Goal: Information Seeking & Learning: Understand process/instructions

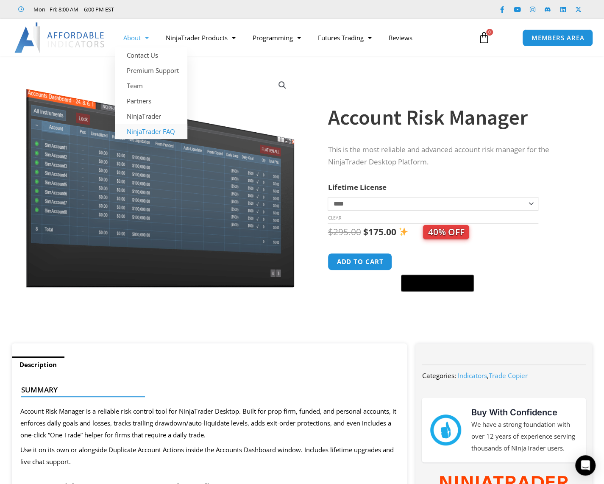
click at [151, 134] on link "NinjaTrader FAQ" at bounding box center [151, 131] width 73 height 15
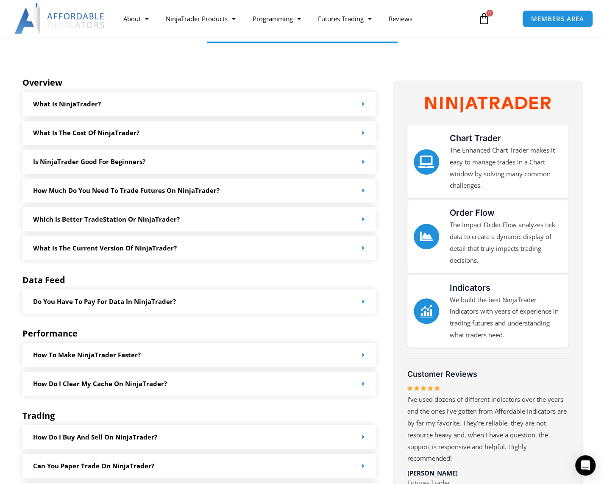
scroll to position [85, 0]
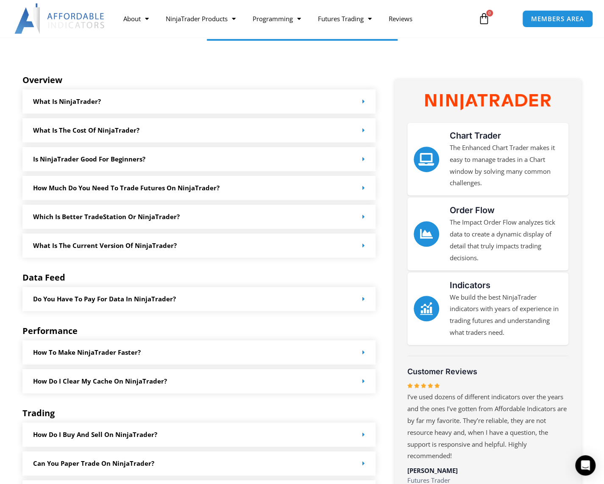
click at [229, 213] on div "Which is better TradeStation or NinjaTrader?" at bounding box center [199, 217] width 354 height 24
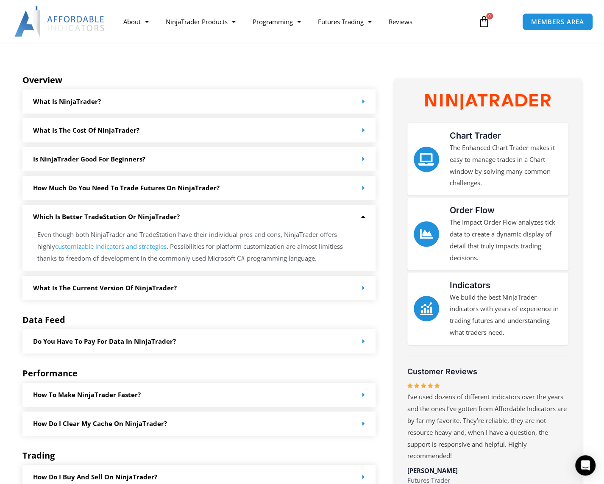
scroll to position [212, 0]
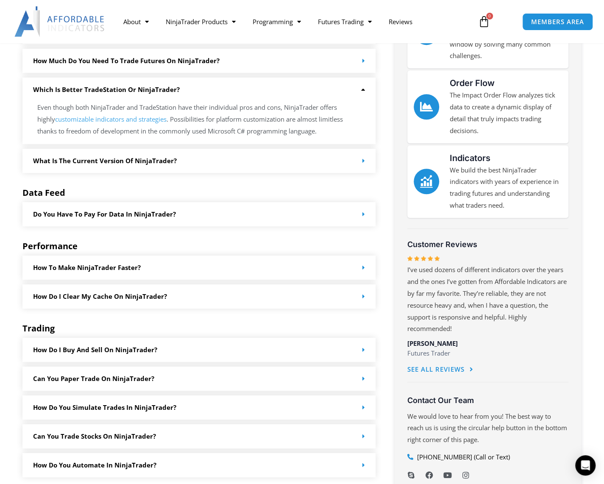
click at [242, 216] on div "Do you have to pay for data in NinjaTrader?" at bounding box center [199, 214] width 354 height 24
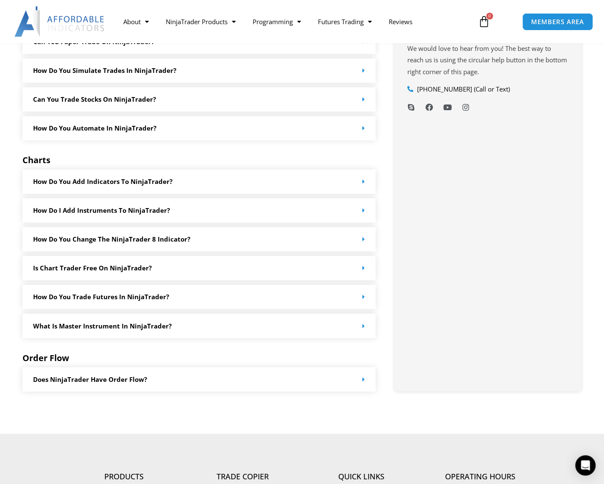
scroll to position [594, 0]
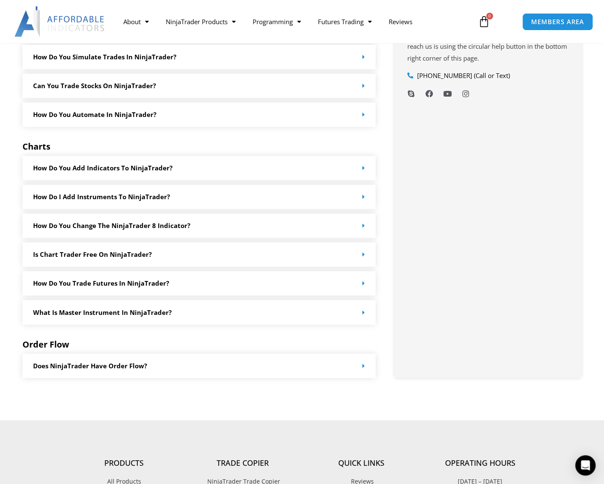
click at [262, 219] on div "How do you change the NinjaTrader 8 Indicator?" at bounding box center [199, 226] width 354 height 24
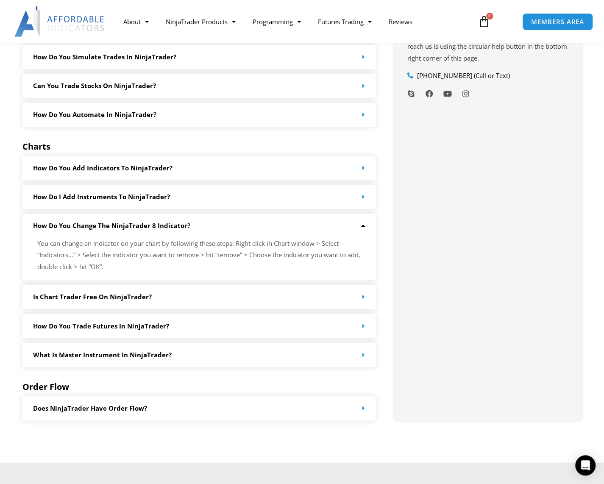
click at [120, 303] on div "Is chart Trader free on NinjaTrader?" at bounding box center [199, 297] width 354 height 24
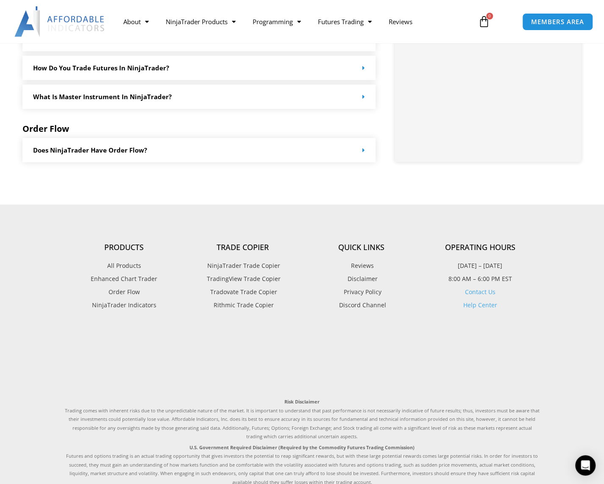
scroll to position [931, 0]
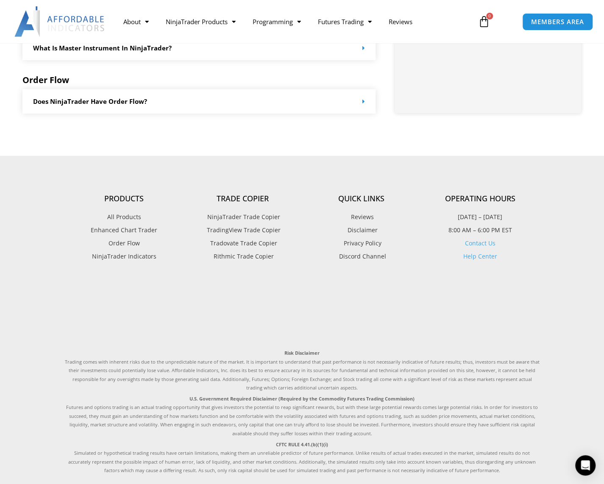
click at [474, 246] on link "Contact Us" at bounding box center [480, 243] width 31 height 8
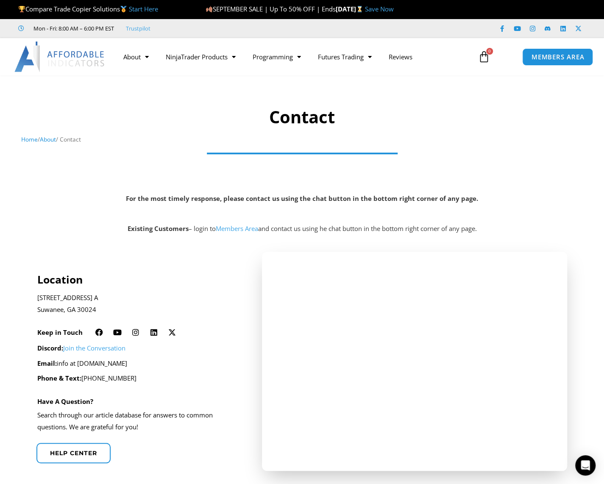
drag, startPoint x: 163, startPoint y: 361, endPoint x: 79, endPoint y: 361, distance: 84.0
click at [79, 361] on p "Email: info at affordableindicators.com" at bounding box center [138, 364] width 202 height 12
copy p "affordableindicators.com"
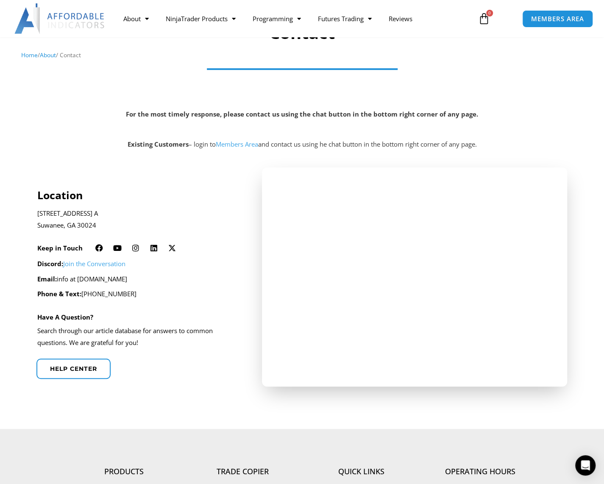
scroll to position [85, 0]
click at [91, 366] on span "Help center" at bounding box center [74, 368] width 52 height 6
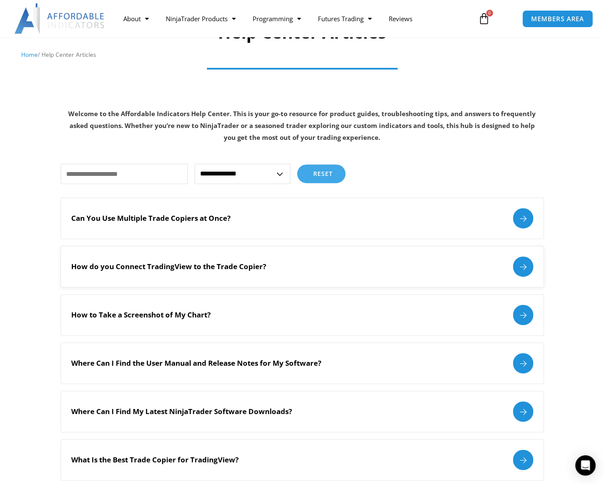
click at [305, 260] on div "How do you Connect TradingView to the Trade Copier?" at bounding box center [302, 267] width 462 height 20
click at [272, 268] on div "How do you Connect TradingView to the Trade Copier?" at bounding box center [302, 267] width 462 height 20
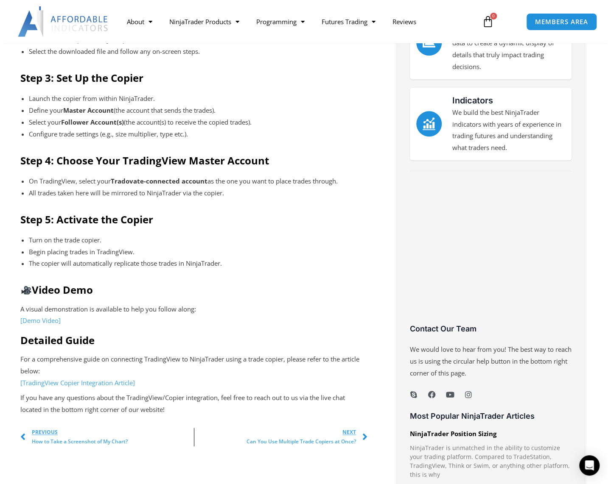
scroll to position [509, 0]
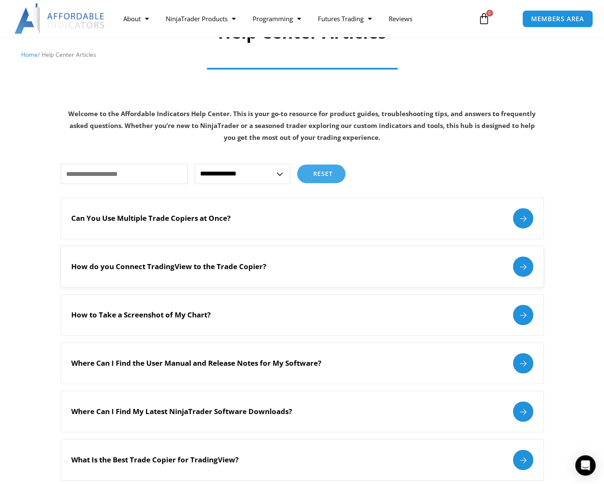
click at [255, 267] on h2 "How do you Connect TradingView to the Trade Copier?" at bounding box center [168, 266] width 195 height 9
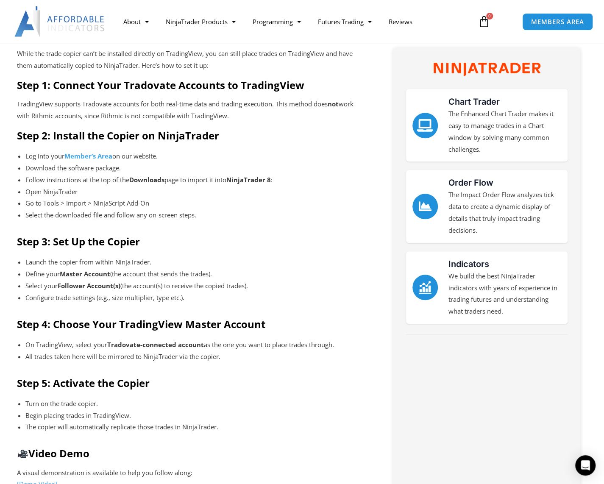
scroll to position [212, 0]
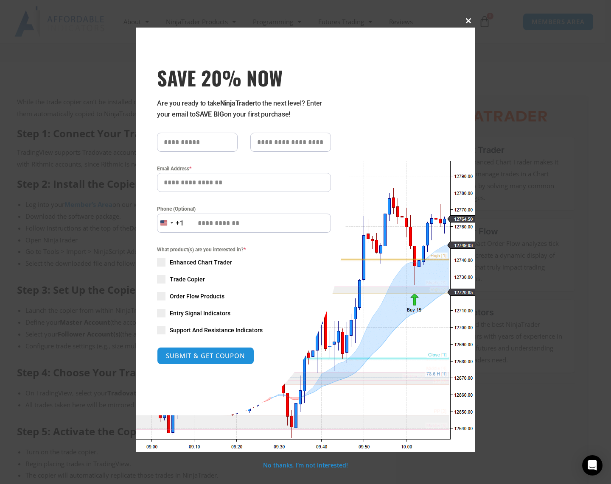
click at [472, 20] on span "SAVE 20% NOW popup" at bounding box center [468, 20] width 14 height 5
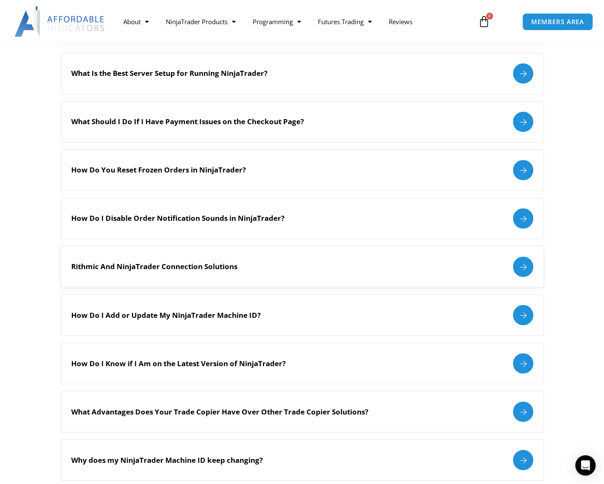
scroll to position [636, 0]
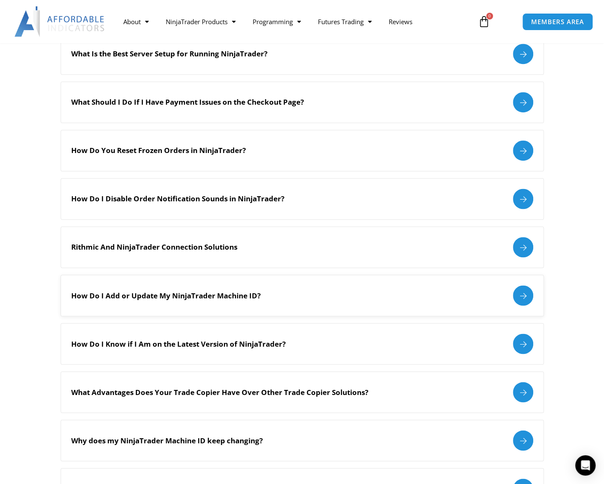
click at [221, 296] on h2 "How Do I Add or Update My NinjaTrader Machine ID?" at bounding box center [166, 295] width 190 height 9
click at [519, 292] on div at bounding box center [523, 295] width 20 height 20
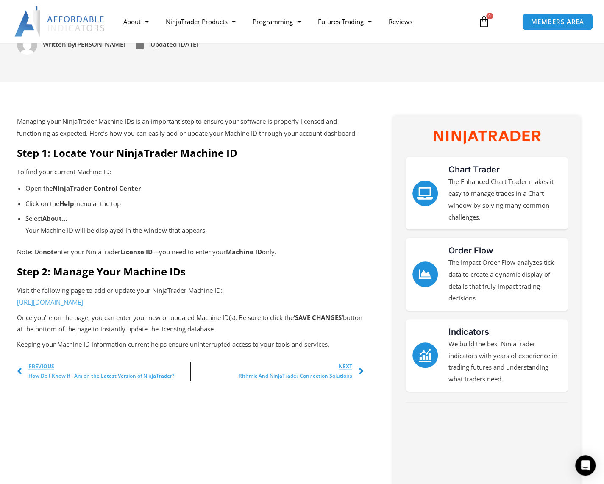
scroll to position [212, 0]
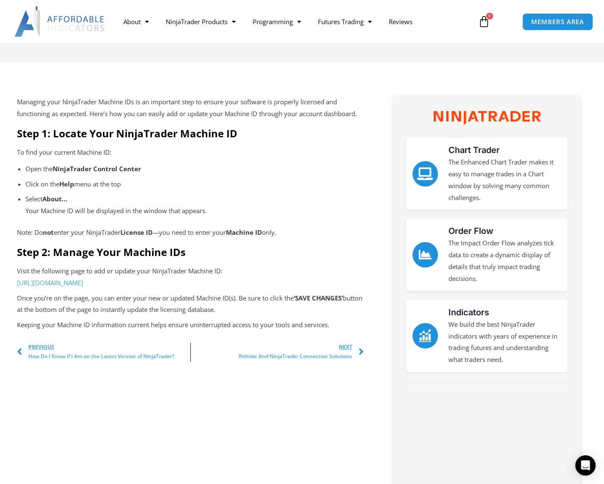
click at [83, 280] on link "[URL][DOMAIN_NAME]" at bounding box center [50, 283] width 66 height 8
